Goal: Information Seeking & Learning: Check status

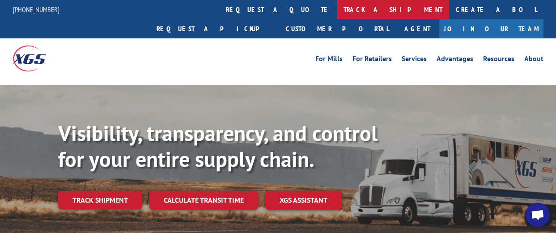
click at [337, 8] on link "track a shipment" at bounding box center [393, 9] width 112 height 19
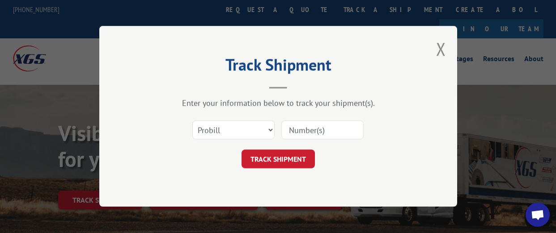
click at [307, 136] on input at bounding box center [322, 130] width 82 height 19
paste input "17496731"
type input "17496731"
click at [298, 160] on button "TRACK SHIPMENT" at bounding box center [277, 159] width 73 height 19
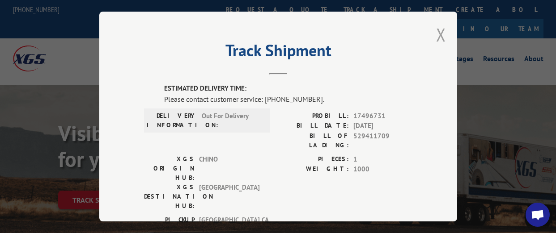
click at [436, 30] on button "Close modal" at bounding box center [441, 35] width 10 height 24
